Goal: Information Seeking & Learning: Learn about a topic

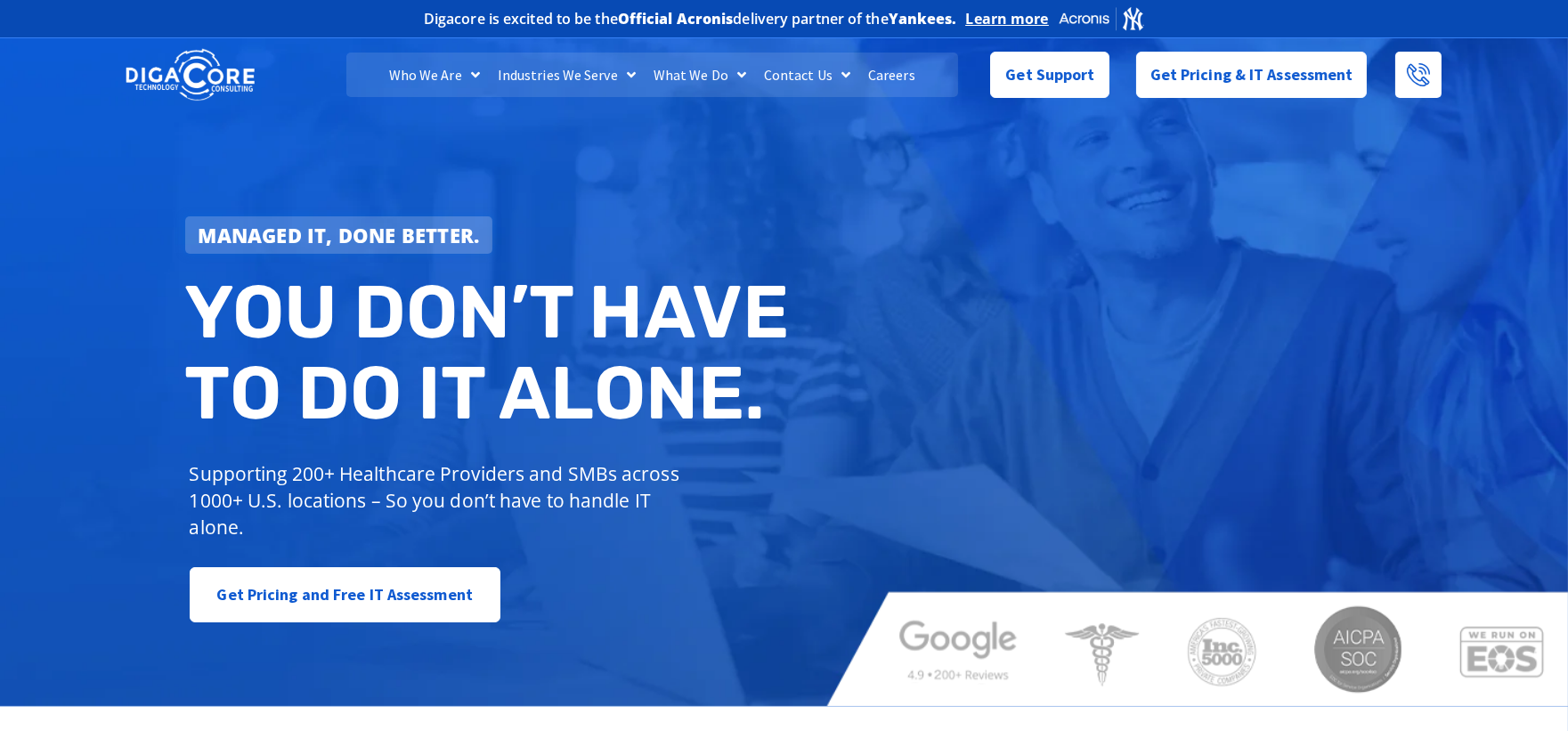
click at [733, 70] on span "Menu" at bounding box center [737, 74] width 17 height 32
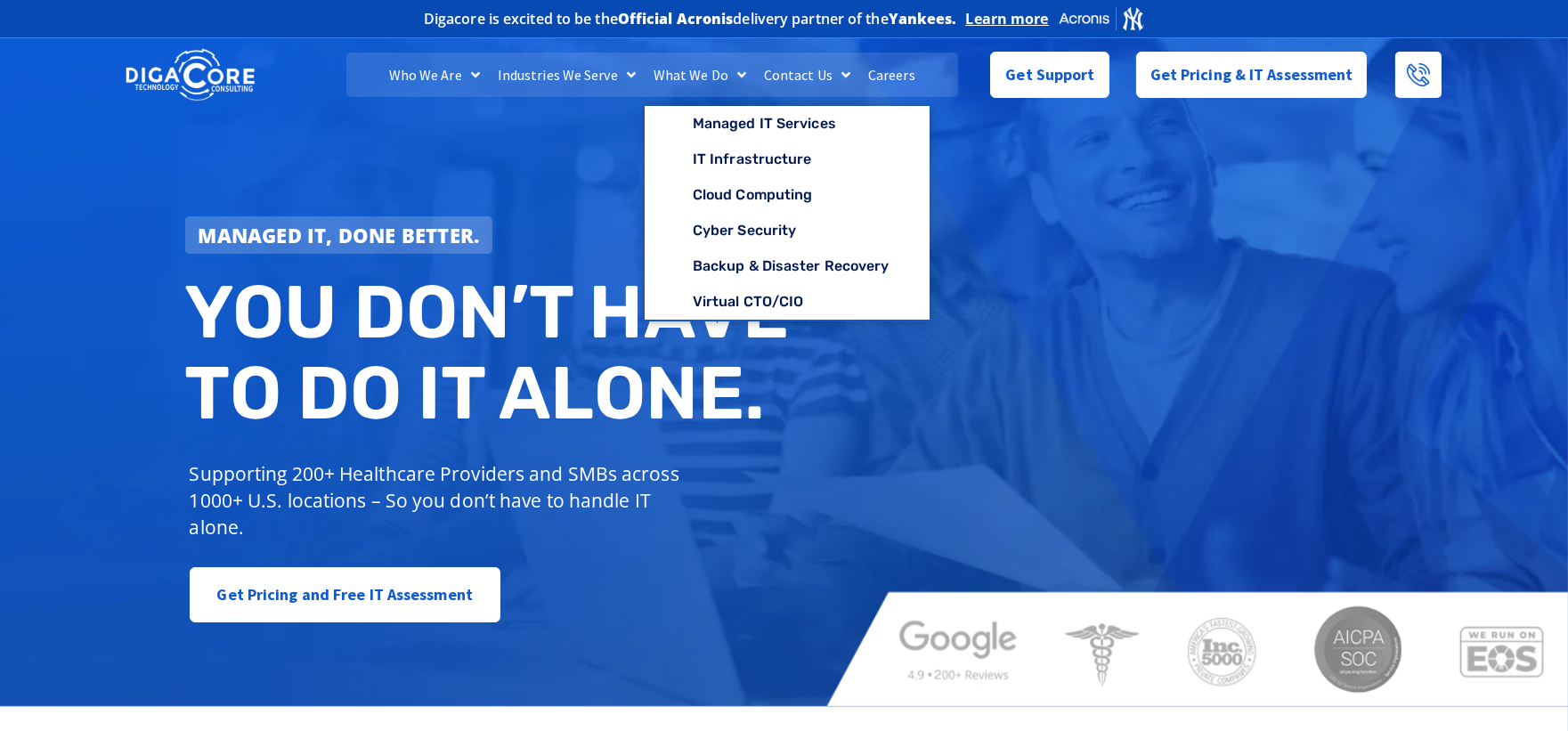
click at [598, 73] on link "Industries We Serve" at bounding box center [566, 74] width 156 height 44
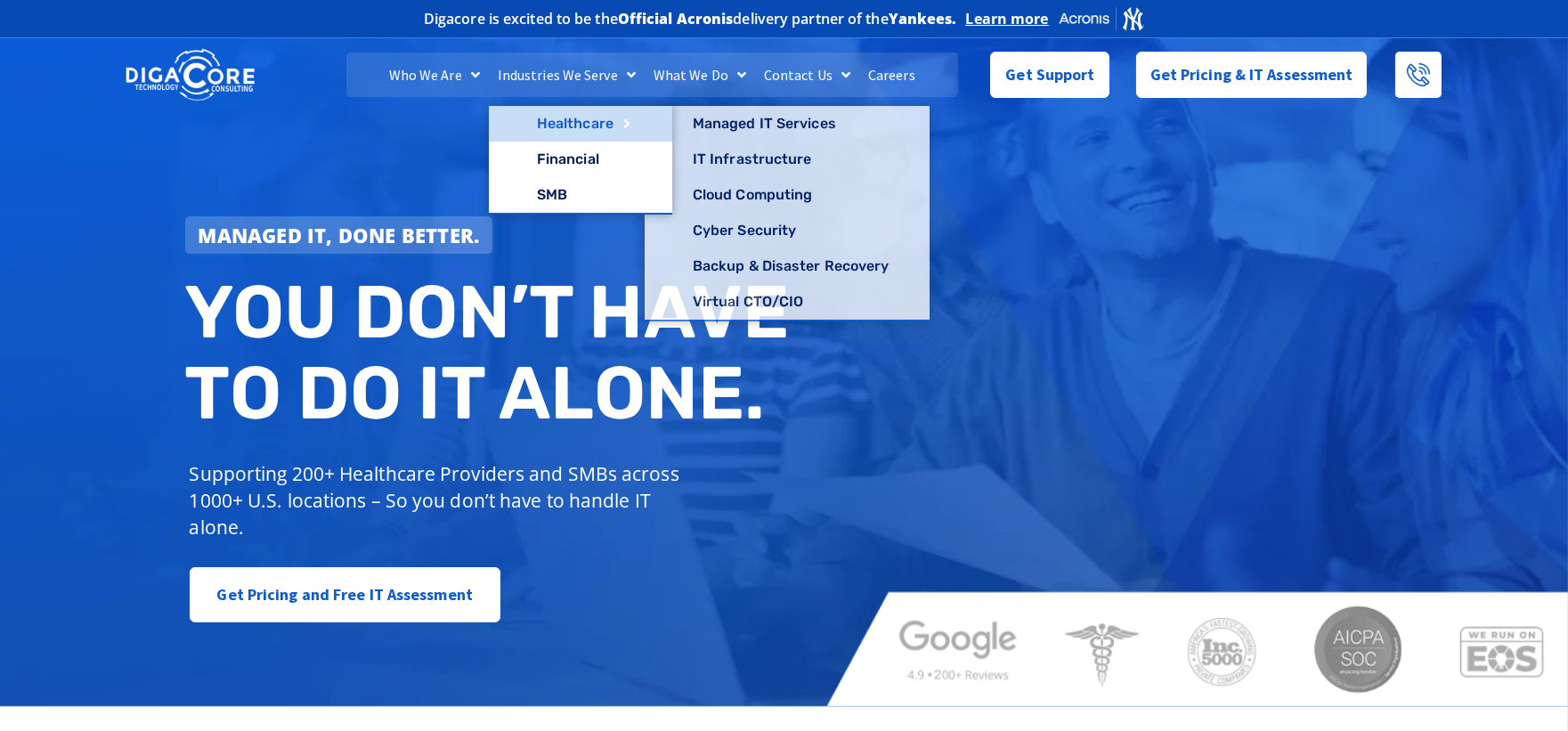
click at [579, 119] on link "Healthcare" at bounding box center [581, 124] width 184 height 36
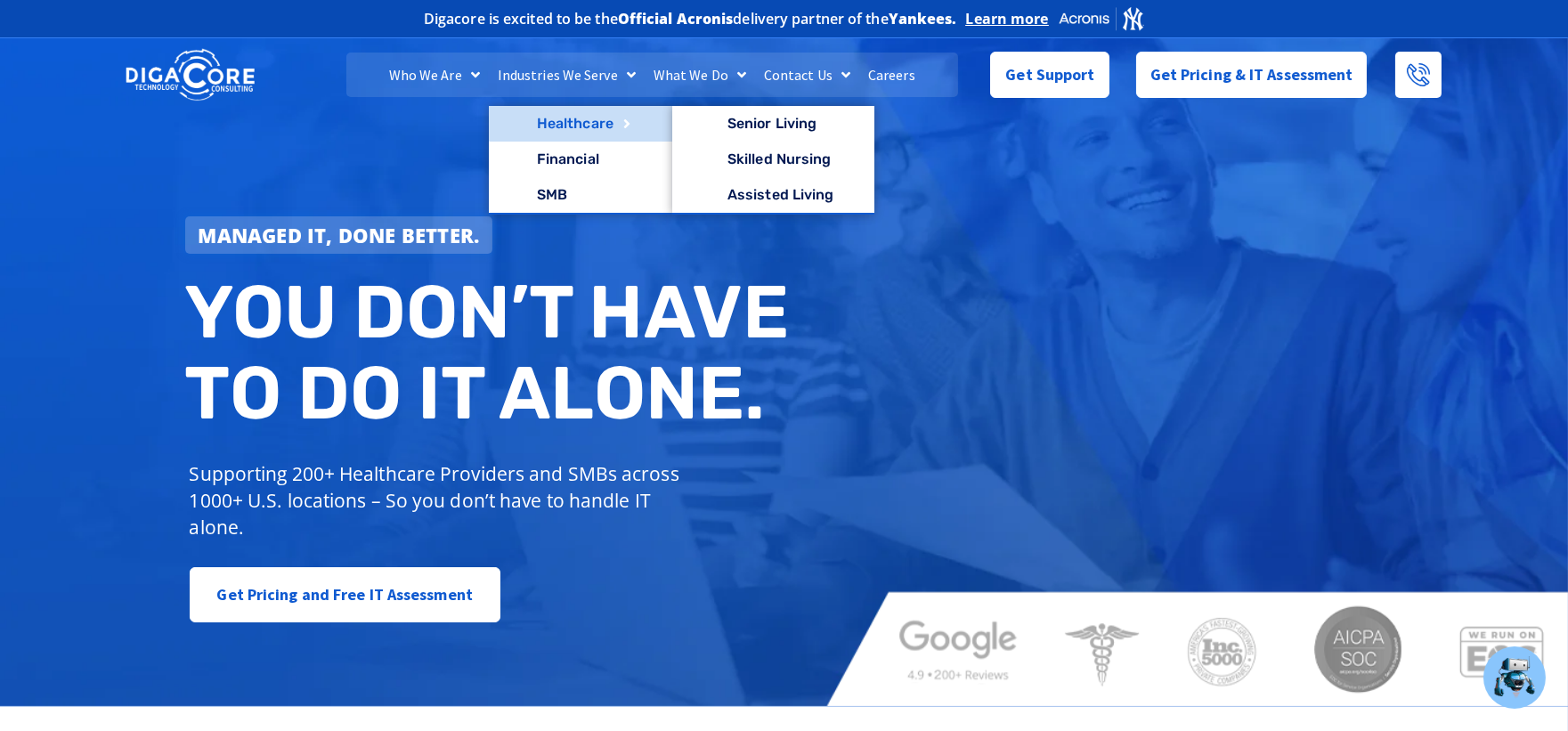
click at [563, 120] on link "Healthcare" at bounding box center [581, 124] width 184 height 36
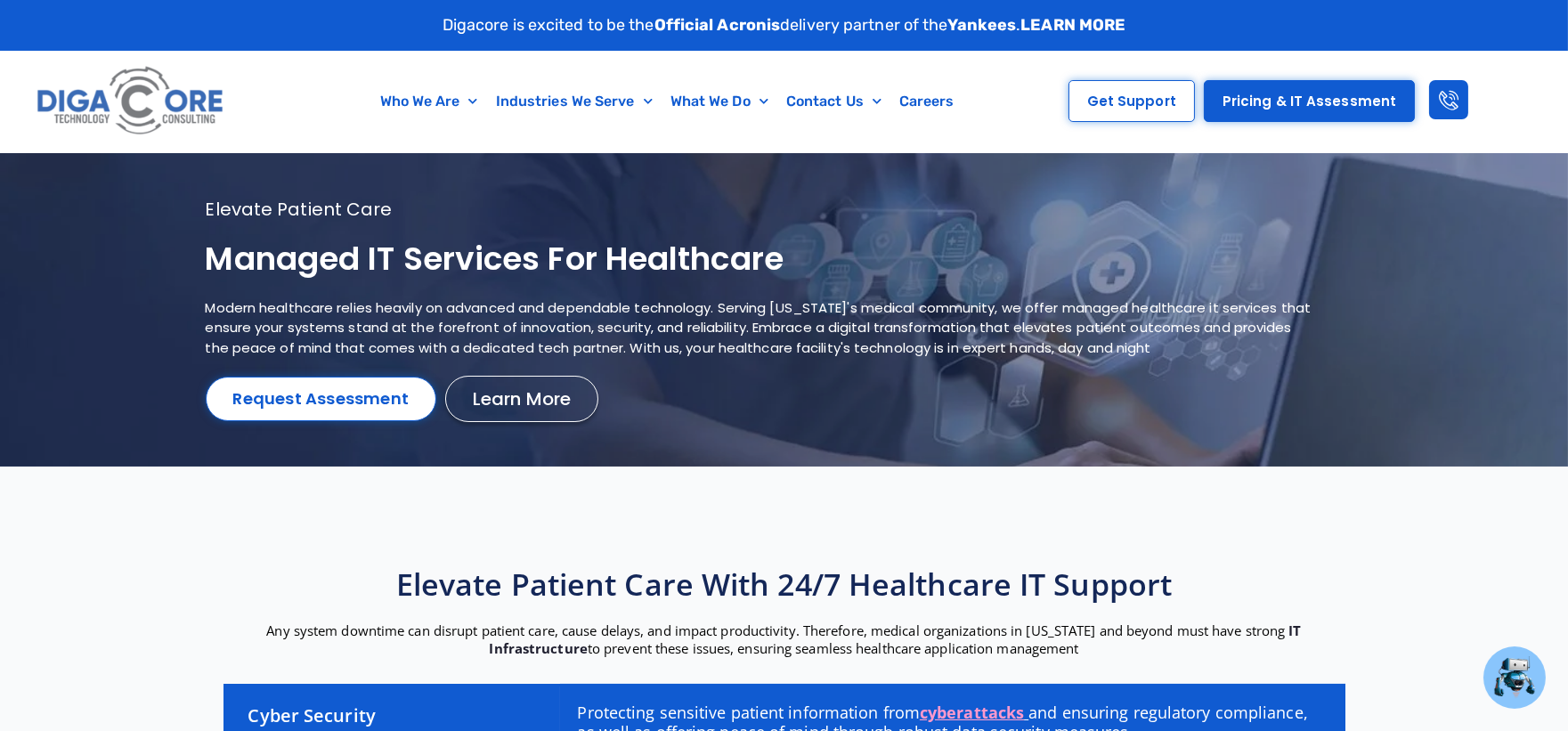
click at [385, 268] on h1 "Managed IT services for healthcare" at bounding box center [762, 259] width 1113 height 42
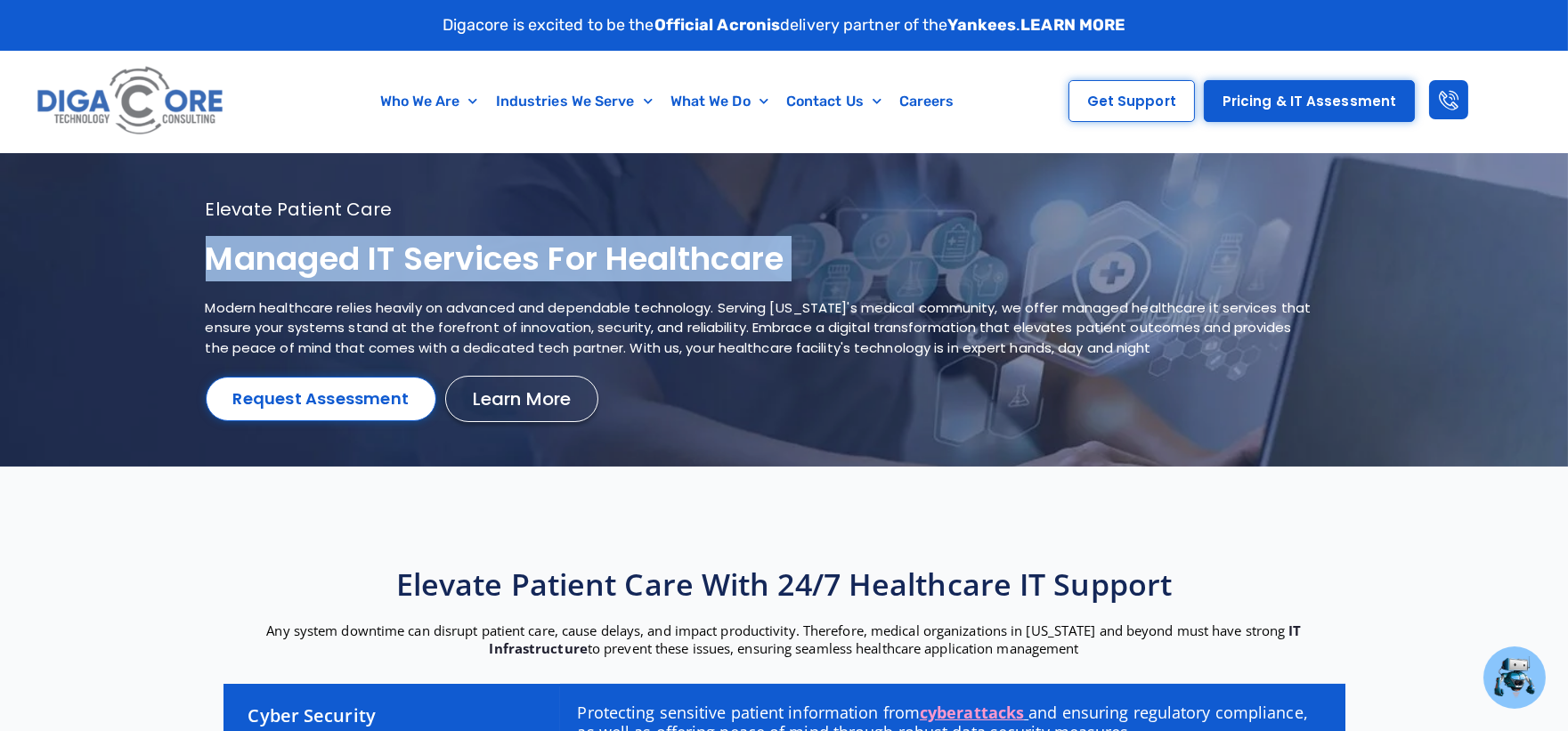
click at [385, 268] on h1 "Managed IT services for healthcare" at bounding box center [762, 259] width 1113 height 42
copy div "Managed IT services for healthcare"
click at [556, 265] on h1 "Managed IT services for healthcare" at bounding box center [762, 259] width 1113 height 42
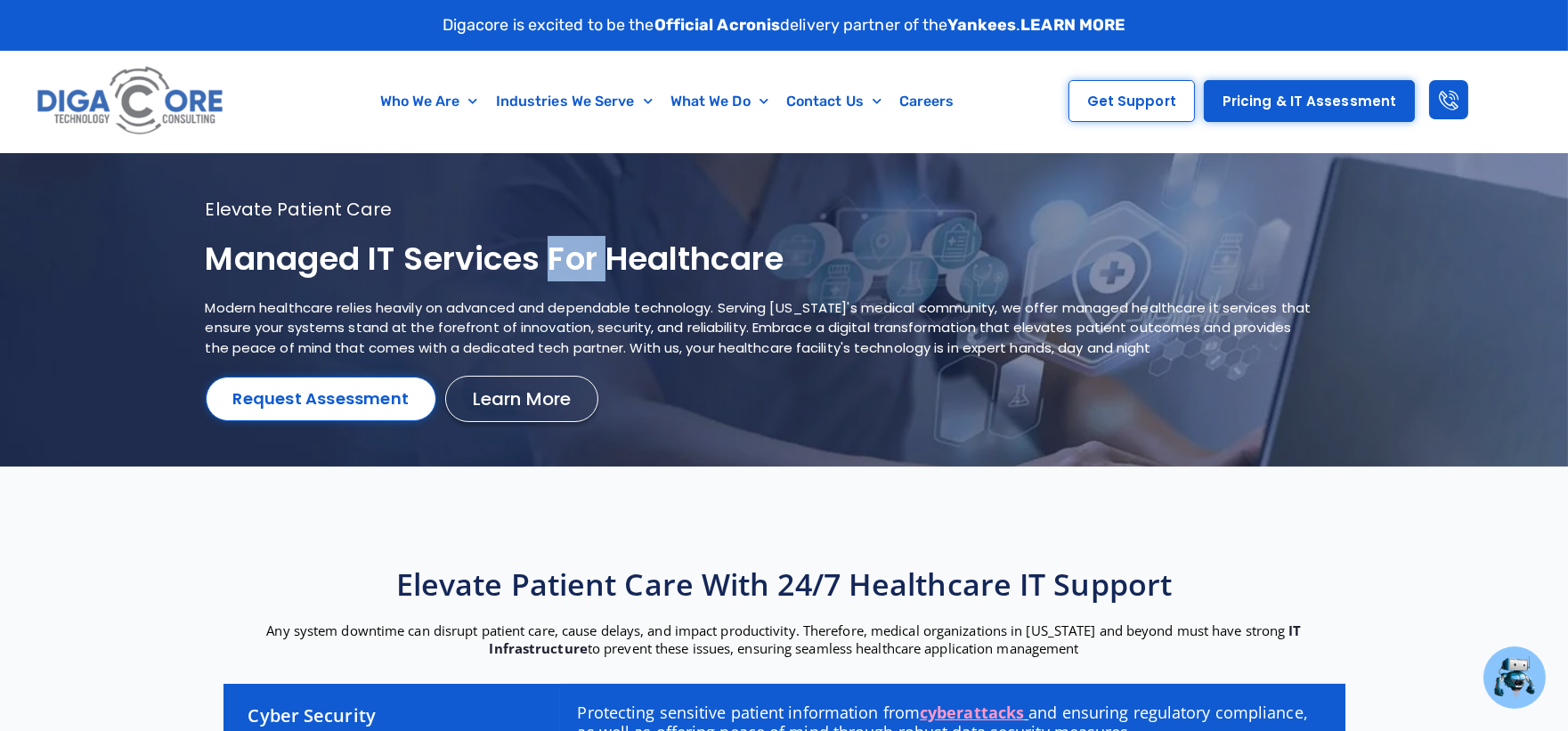
click at [556, 265] on h1 "Managed IT services for healthcare" at bounding box center [762, 259] width 1113 height 42
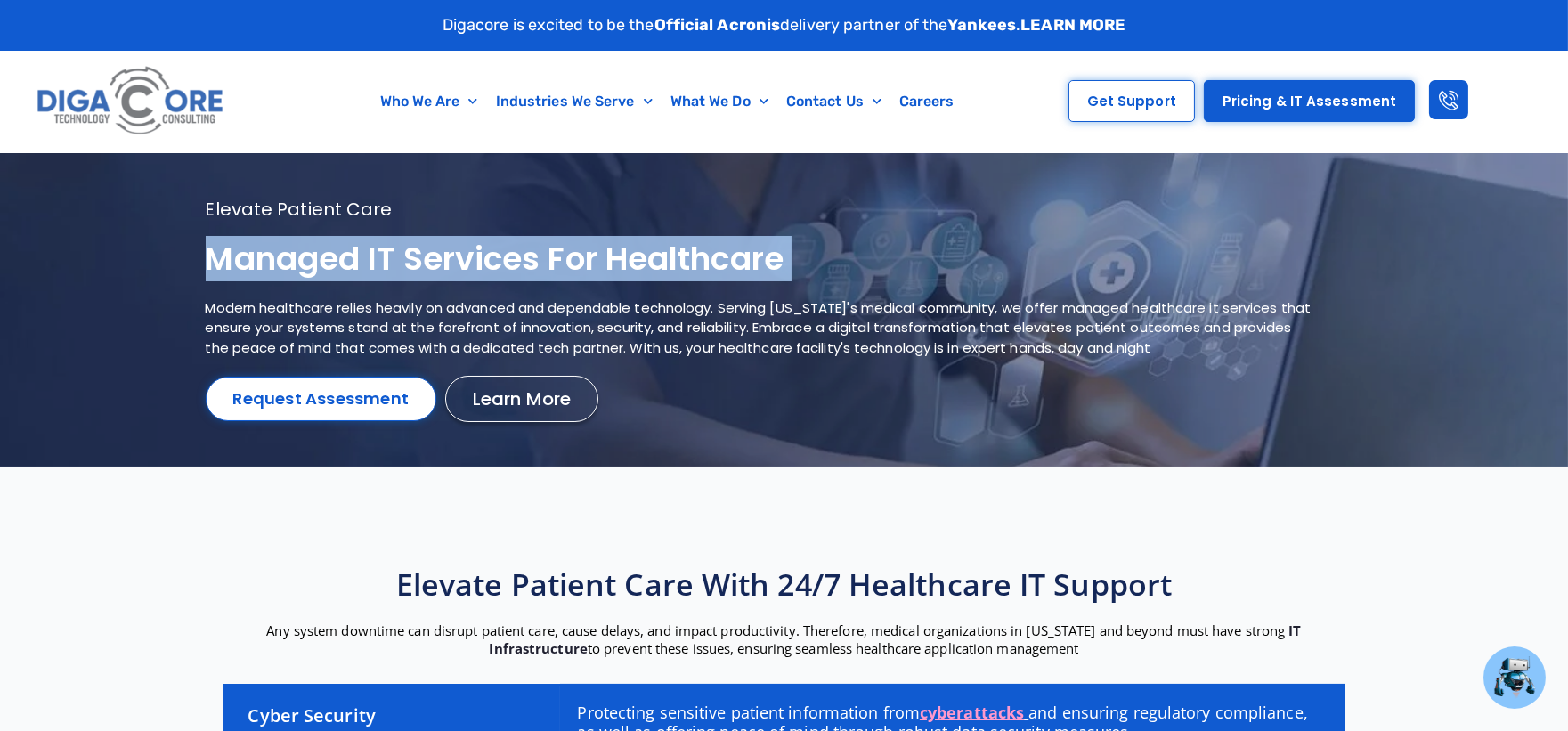
click at [556, 265] on h1 "Managed IT services for healthcare" at bounding box center [762, 259] width 1113 height 42
